Goal: Task Accomplishment & Management: Complete application form

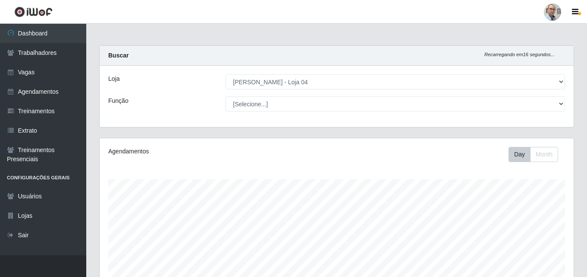
select select "251"
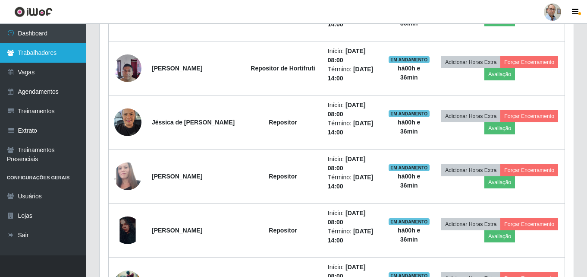
scroll to position [179, 474]
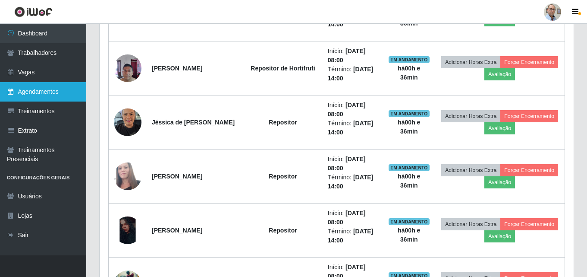
click at [50, 89] on link "Agendamentos" at bounding box center [43, 91] width 86 height 19
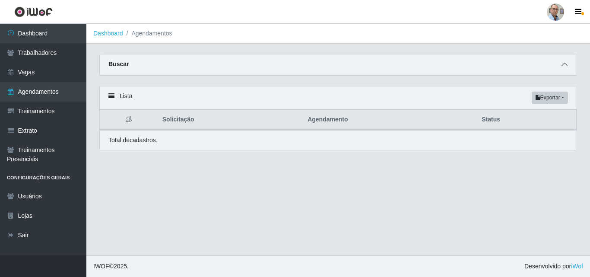
click at [565, 65] on icon at bounding box center [564, 64] width 6 height 6
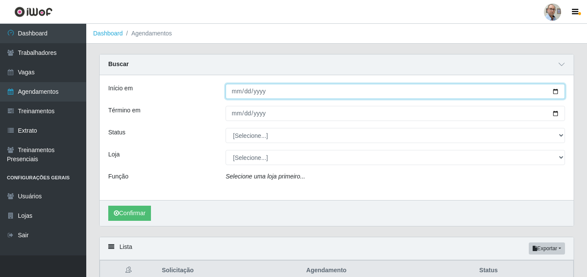
click at [553, 92] on input "Início em" at bounding box center [396, 91] width 340 height 15
type input "[DATE]"
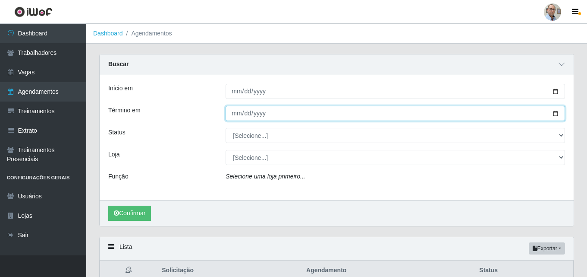
click at [288, 113] on input "Término em" at bounding box center [396, 113] width 340 height 15
click at [554, 116] on input "Término em" at bounding box center [396, 113] width 340 height 15
type input "[DATE]"
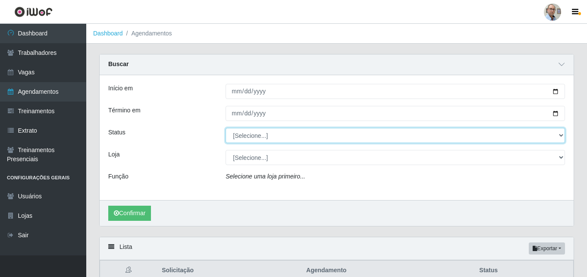
click at [526, 137] on select "[Selecione...] AGENDADO AGUARDANDO LIBERAR EM ANDAMENTO EM REVISÃO FINALIZADO C…" at bounding box center [396, 135] width 340 height 15
select select "AGENDADO"
click at [226, 128] on select "[Selecione...] AGENDADO AGUARDANDO LIBERAR EM ANDAMENTO EM REVISÃO FINALIZADO C…" at bounding box center [396, 135] width 340 height 15
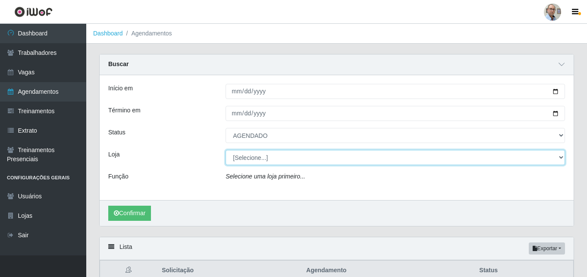
click at [261, 159] on select "[Selecione...] Mar Vermelho - Loja 04" at bounding box center [396, 157] width 340 height 15
select select "251"
click at [226, 150] on select "[Selecione...] Mar Vermelho - Loja 04" at bounding box center [396, 157] width 340 height 15
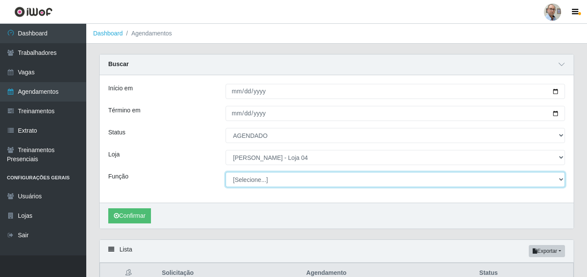
click at [236, 179] on select "[Selecione...] ASG ASG + ASG ++ Auxiliar de Depósito Auxiliar de Depósito + Aux…" at bounding box center [396, 179] width 340 height 15
select select "22"
click at [226, 172] on select "[Selecione...] ASG ASG + ASG ++ Auxiliar de Depósito Auxiliar de Depósito + Aux…" at bounding box center [396, 179] width 340 height 15
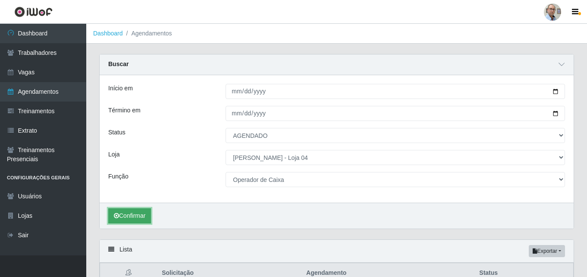
click at [145, 211] on button "Confirmar" at bounding box center [129, 215] width 43 height 15
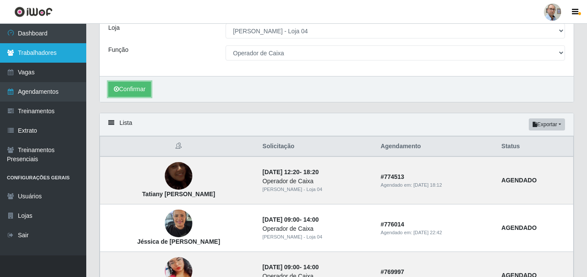
scroll to position [126, 0]
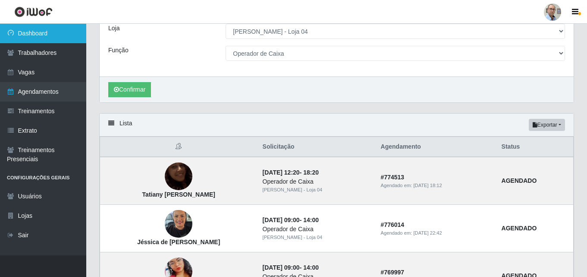
click at [36, 28] on link "Dashboard" at bounding box center [43, 33] width 86 height 19
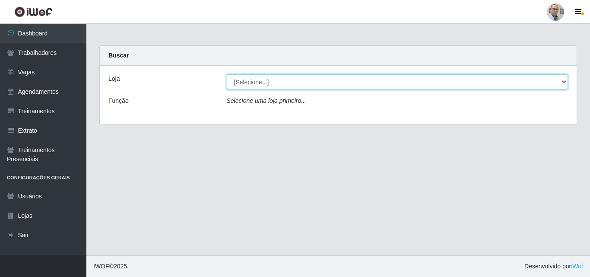
click at [328, 78] on select "[Selecione...] Mar Vermelho - Loja 04" at bounding box center [397, 81] width 341 height 15
select select "251"
click at [227, 74] on select "[Selecione...] Mar Vermelho - Loja 04" at bounding box center [397, 81] width 341 height 15
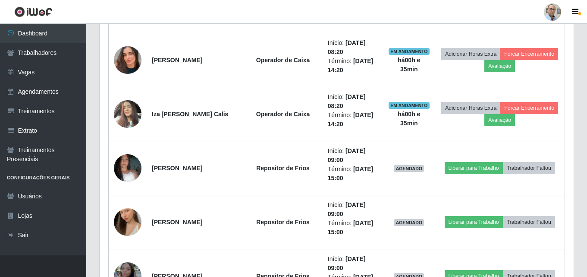
scroll to position [1036, 0]
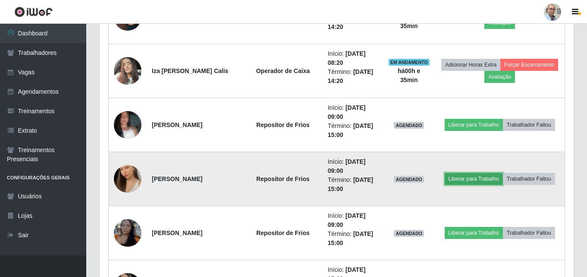
click at [478, 177] on button "Liberar para Trabalho" at bounding box center [474, 179] width 58 height 12
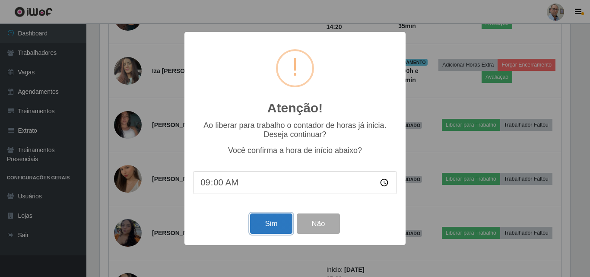
click at [271, 221] on button "Sim" at bounding box center [271, 223] width 42 height 20
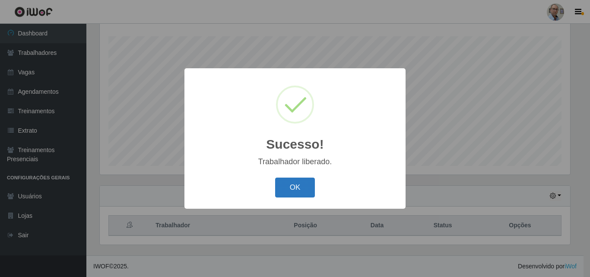
click at [295, 181] on button "OK" at bounding box center [295, 187] width 40 height 20
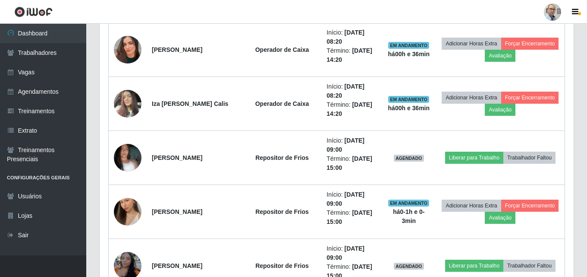
scroll to position [1006, 0]
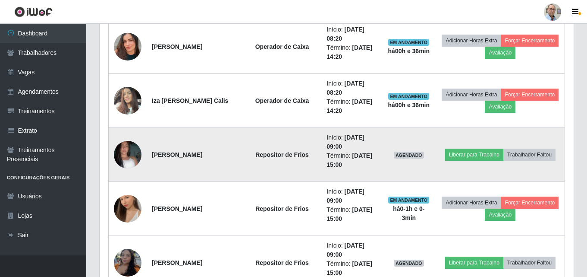
click at [133, 156] on img at bounding box center [128, 154] width 28 height 49
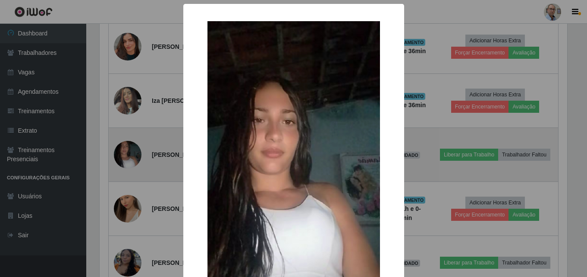
scroll to position [179, 470]
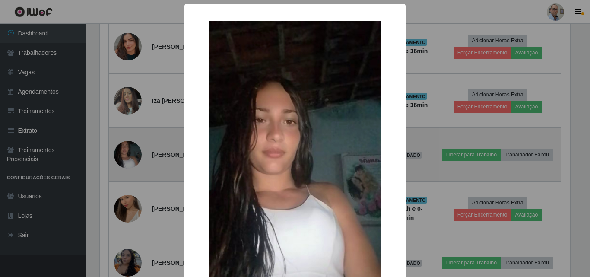
click at [133, 156] on div "× OK Cancel" at bounding box center [295, 138] width 590 height 277
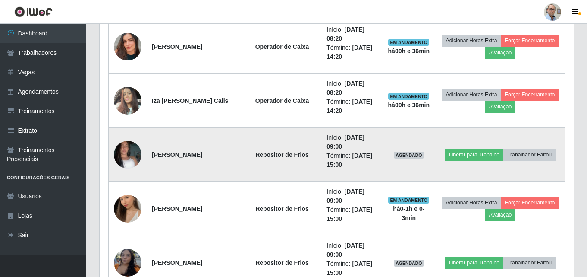
scroll to position [179, 474]
click at [464, 152] on button "Liberar para Trabalho" at bounding box center [474, 154] width 58 height 12
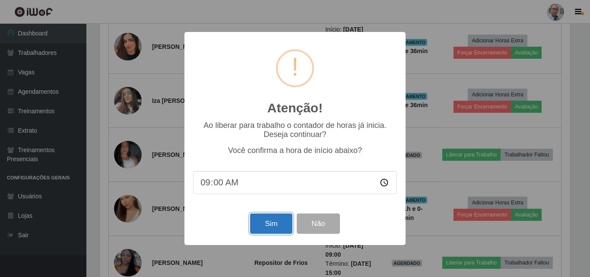
click at [261, 222] on button "Sim" at bounding box center [271, 223] width 42 height 20
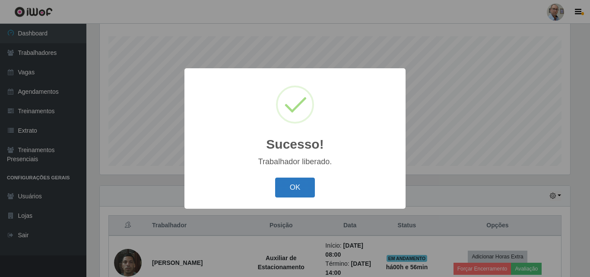
click at [289, 192] on button "OK" at bounding box center [295, 187] width 40 height 20
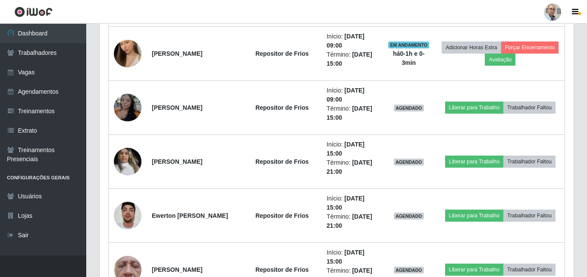
scroll to position [1179, 0]
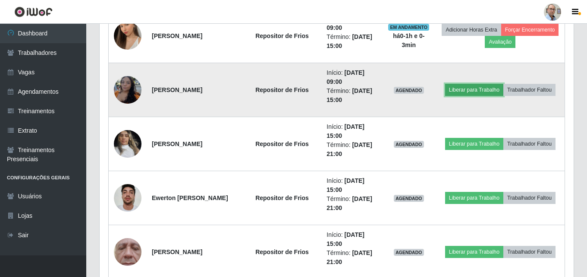
click at [492, 94] on button "Liberar para Trabalho" at bounding box center [474, 90] width 58 height 12
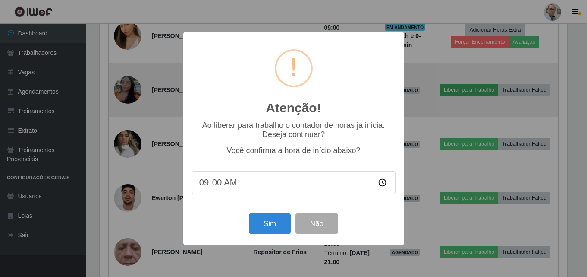
scroll to position [0, 0]
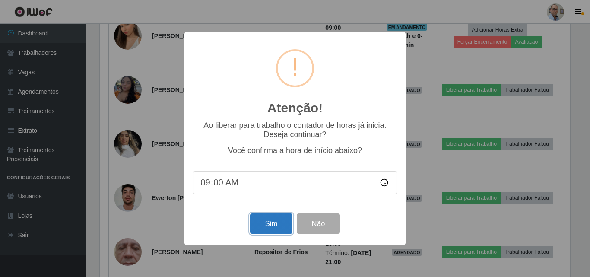
click at [284, 221] on button "Sim" at bounding box center [271, 223] width 42 height 20
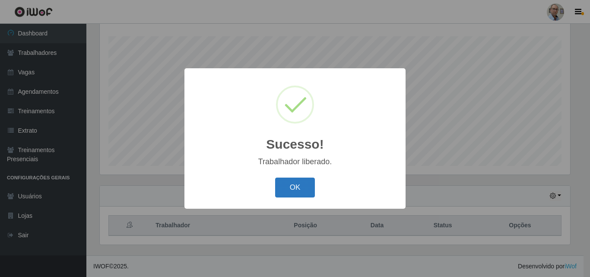
click at [307, 194] on button "OK" at bounding box center [295, 187] width 40 height 20
